Goal: Information Seeking & Learning: Learn about a topic

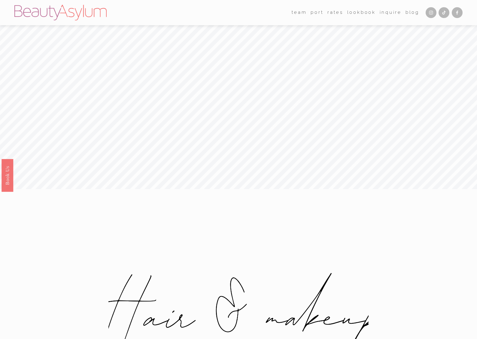
click at [339, 14] on link "Rates" at bounding box center [336, 12] width 16 height 9
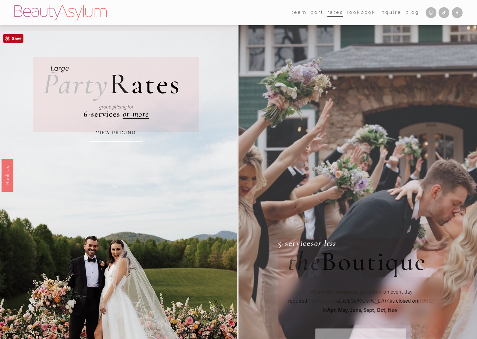
click at [102, 135] on link "VIEW PRICING" at bounding box center [116, 133] width 53 height 16
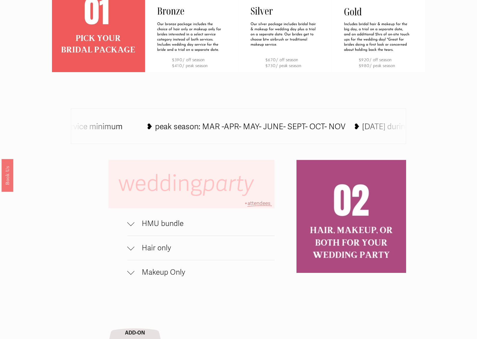
scroll to position [301, 0]
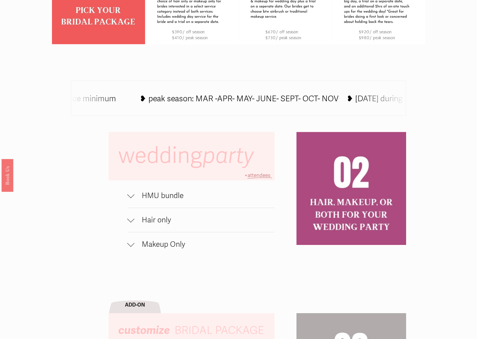
click at [157, 198] on span "HMU bundle" at bounding box center [205, 195] width 140 height 9
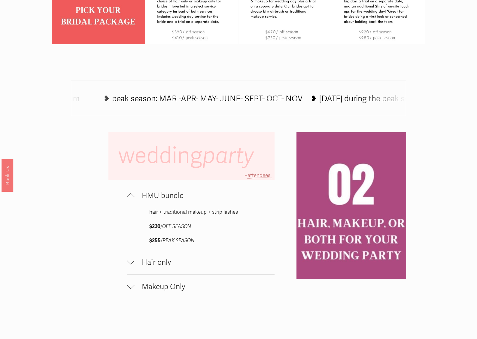
click at [157, 198] on span "HMU bundle" at bounding box center [205, 195] width 140 height 9
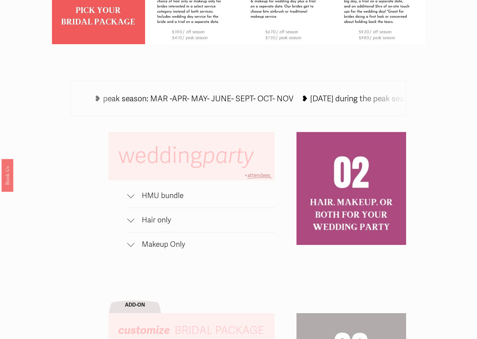
click at [157, 220] on span "Hair only" at bounding box center [205, 220] width 140 height 9
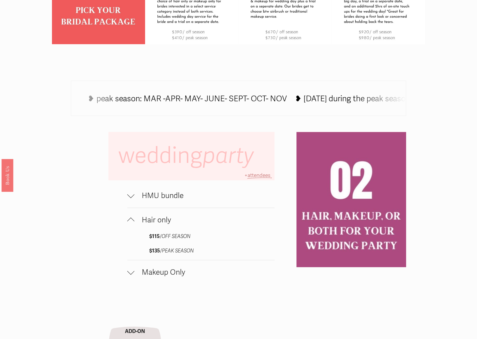
click at [157, 220] on span "Hair only" at bounding box center [205, 220] width 140 height 9
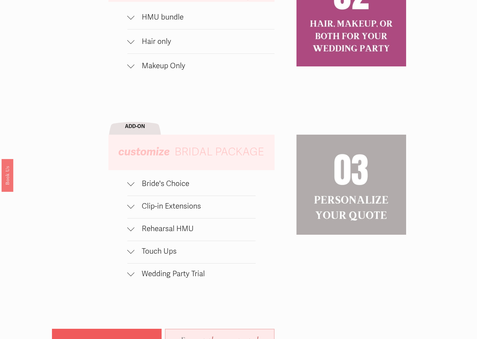
scroll to position [481, 0]
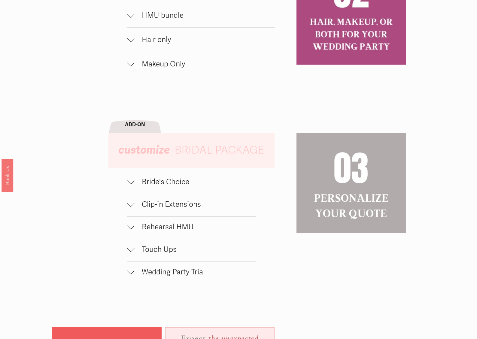
click at [166, 185] on span "Bride's Choice" at bounding box center [195, 181] width 121 height 9
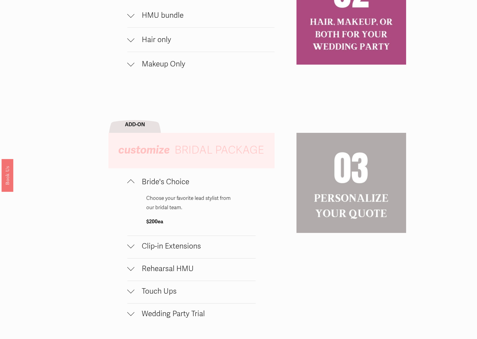
click at [166, 184] on span "Bride's Choice" at bounding box center [195, 181] width 121 height 9
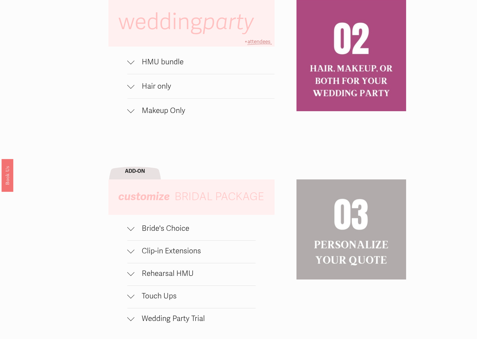
scroll to position [421, 0]
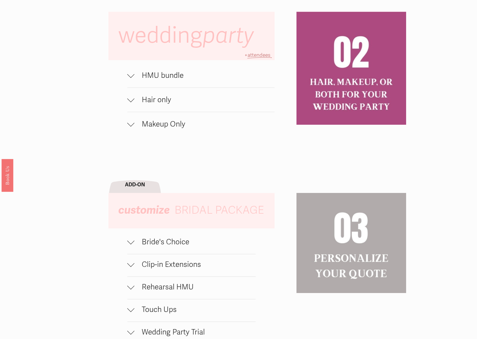
click at [162, 80] on span "HMU bundle" at bounding box center [205, 75] width 140 height 9
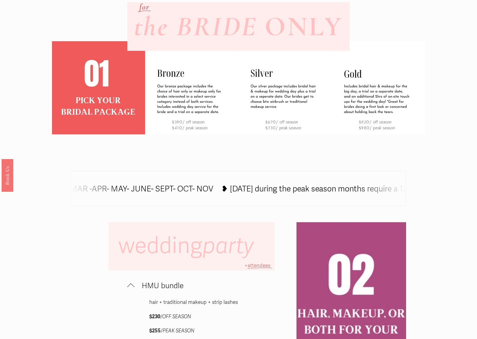
scroll to position [301, 0]
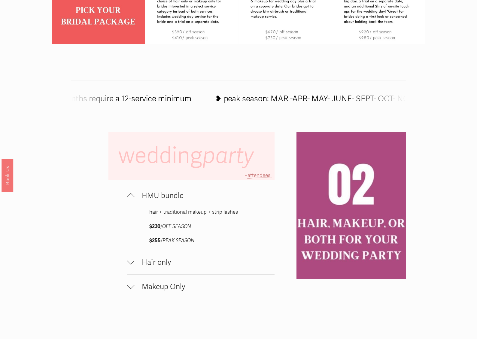
click at [127, 184] on button "HMU bundle" at bounding box center [200, 196] width 147 height 24
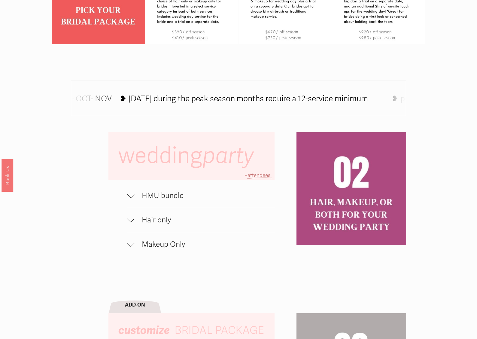
click at [127, 184] on button "HMU bundle" at bounding box center [200, 196] width 147 height 24
